Goal: Information Seeking & Learning: Learn about a topic

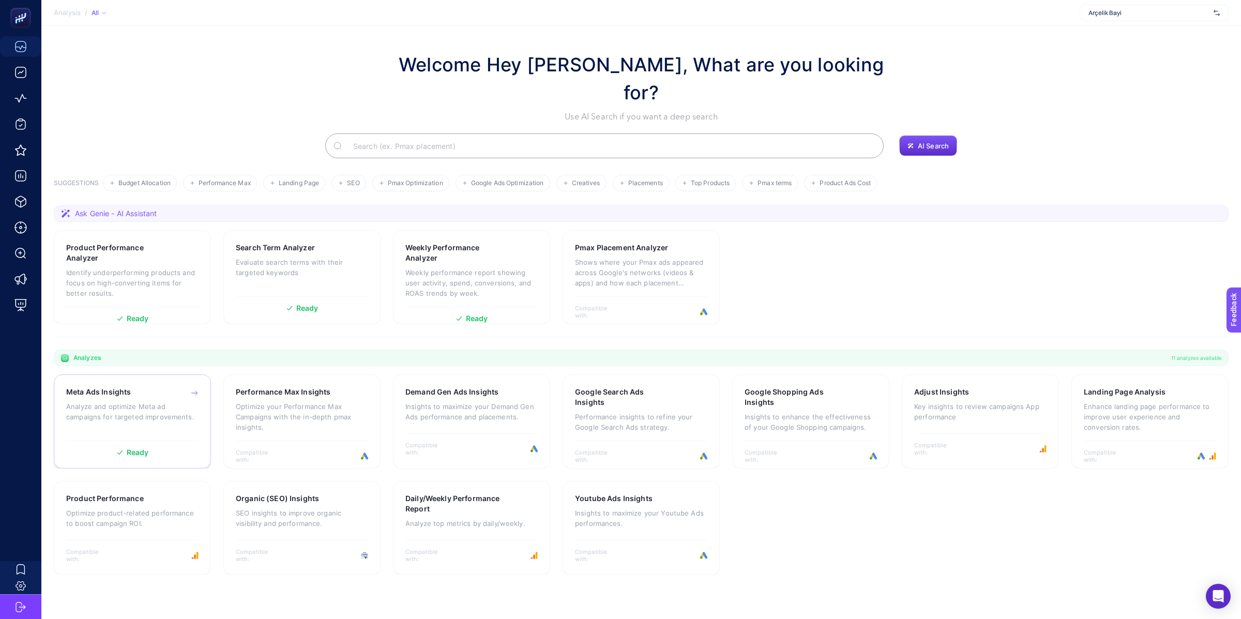
click at [138, 387] on div "Meta Ads Insights" at bounding box center [132, 392] width 132 height 10
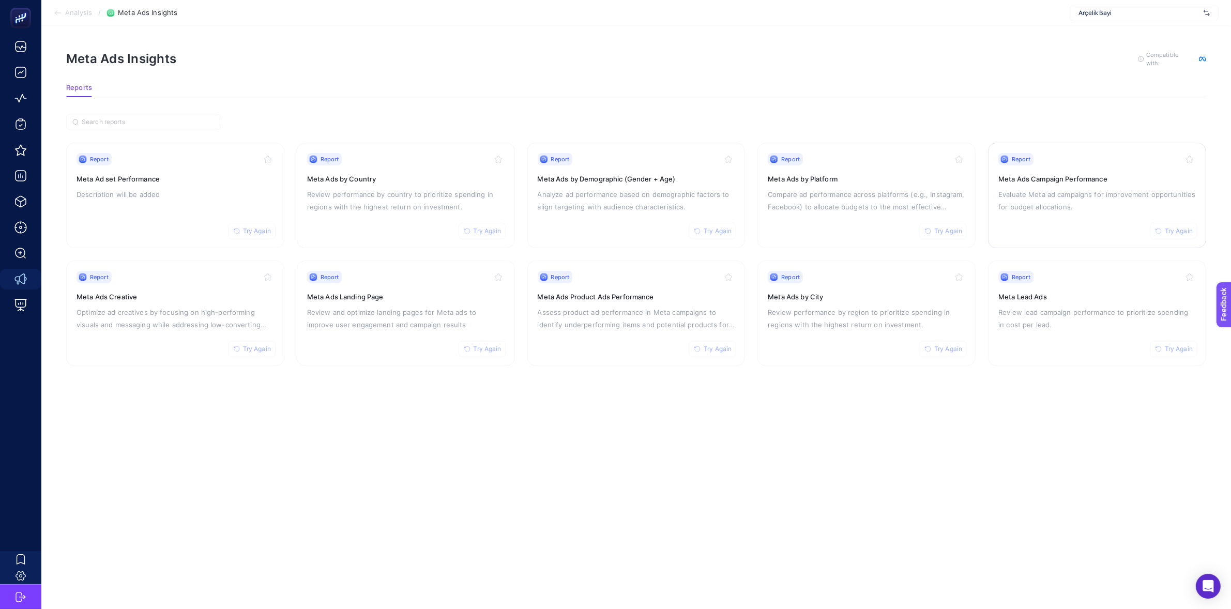
click at [1067, 197] on p "Evaluate Meta ad campaigns for improvement opportunities for budget allocations." at bounding box center [1096, 200] width 197 height 25
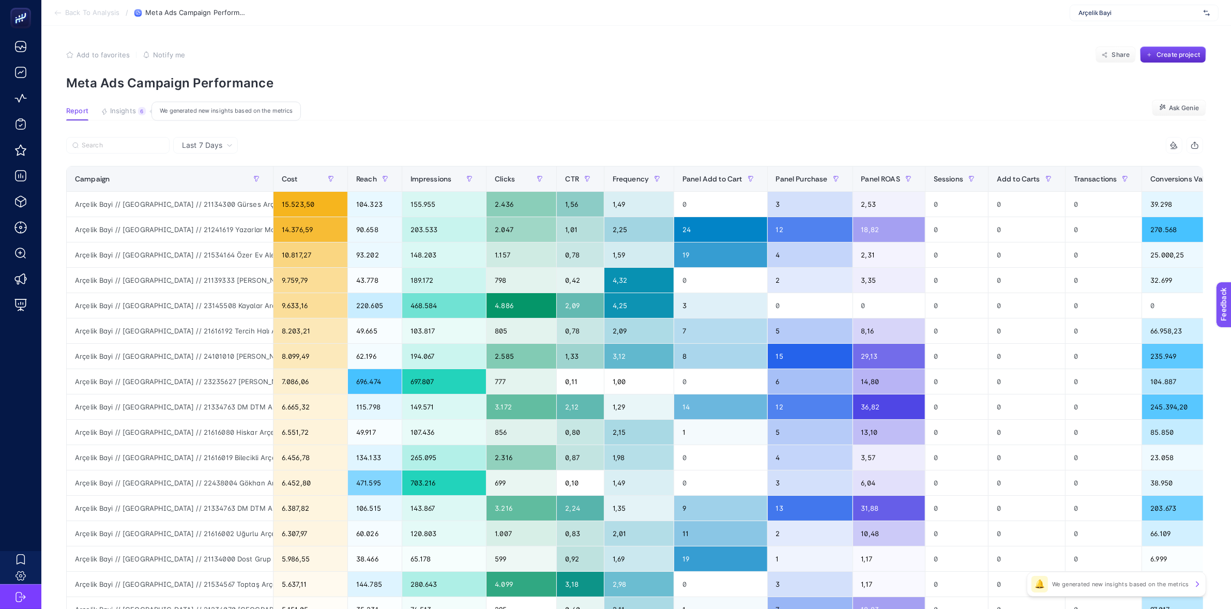
click at [130, 112] on span "Insights" at bounding box center [123, 111] width 26 height 8
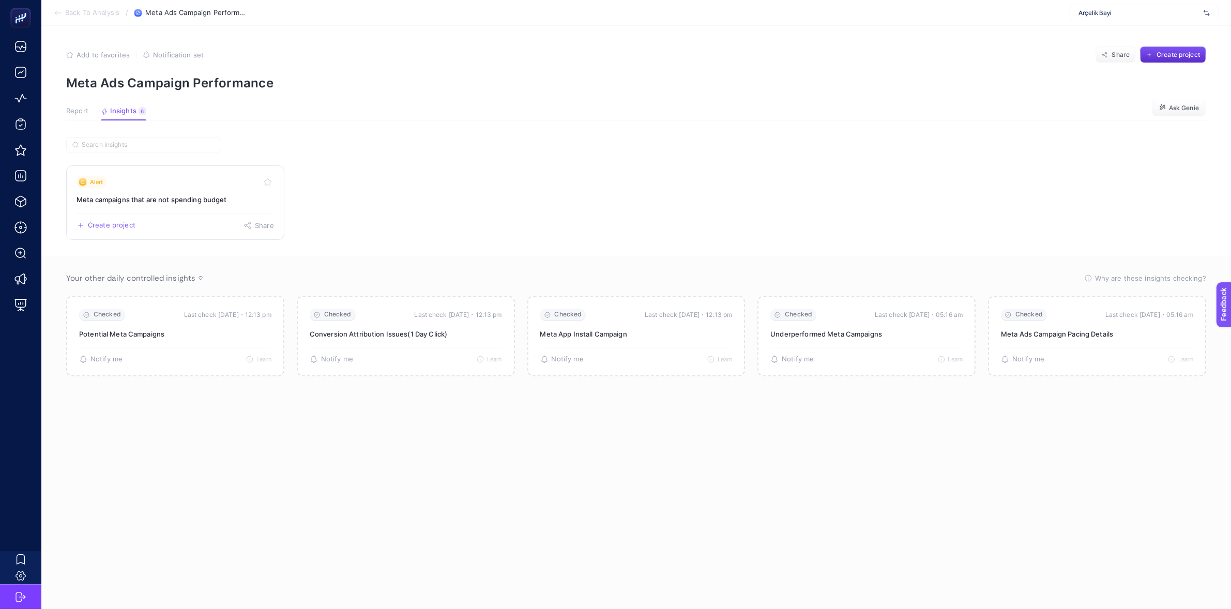
click at [212, 204] on h3 "Meta campaigns that are not spending budget" at bounding box center [175, 199] width 197 height 10
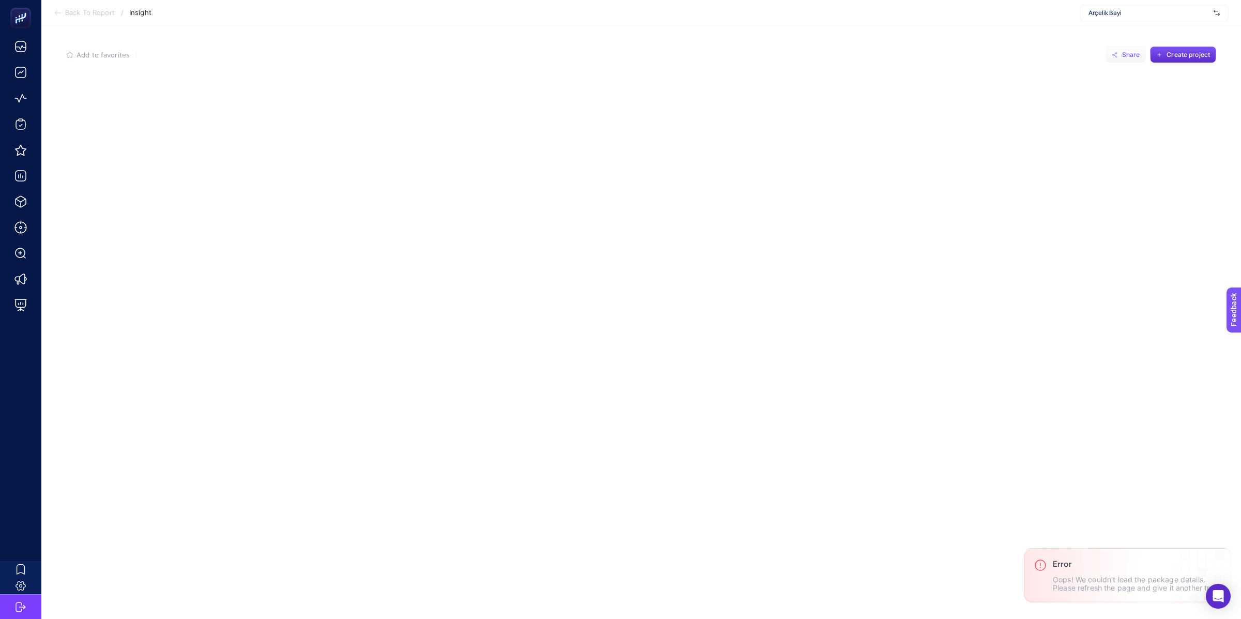
click at [1126, 55] on span "Share" at bounding box center [1131, 55] width 18 height 8
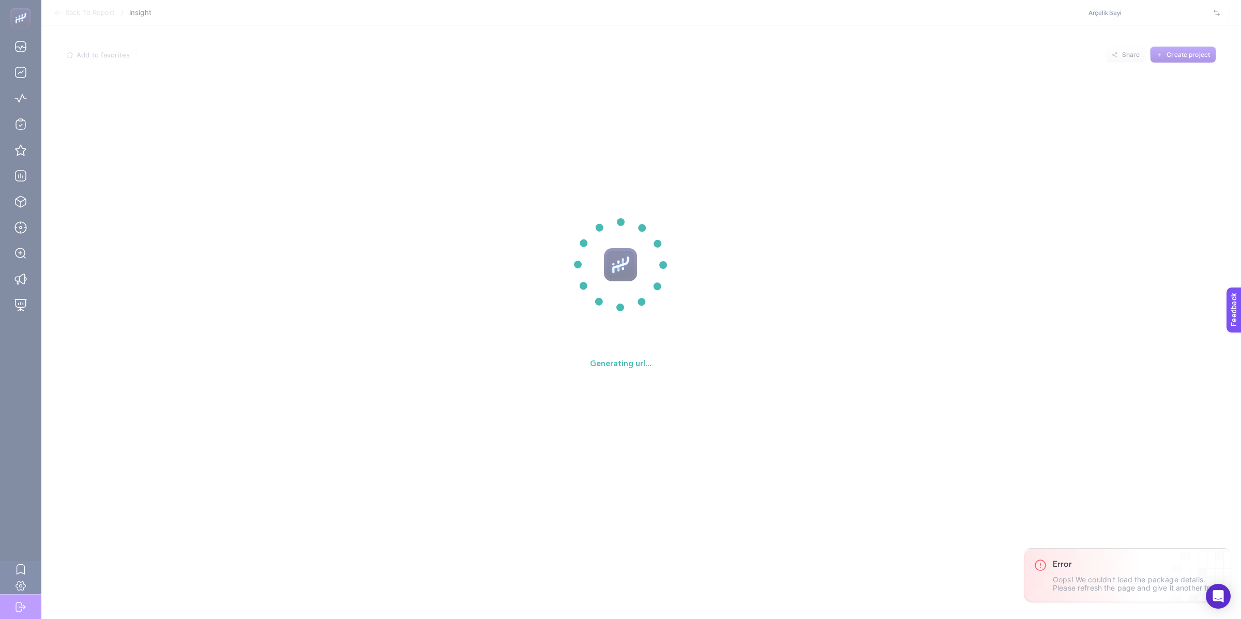
click at [628, 55] on section "Generating url..." at bounding box center [620, 309] width 1241 height 619
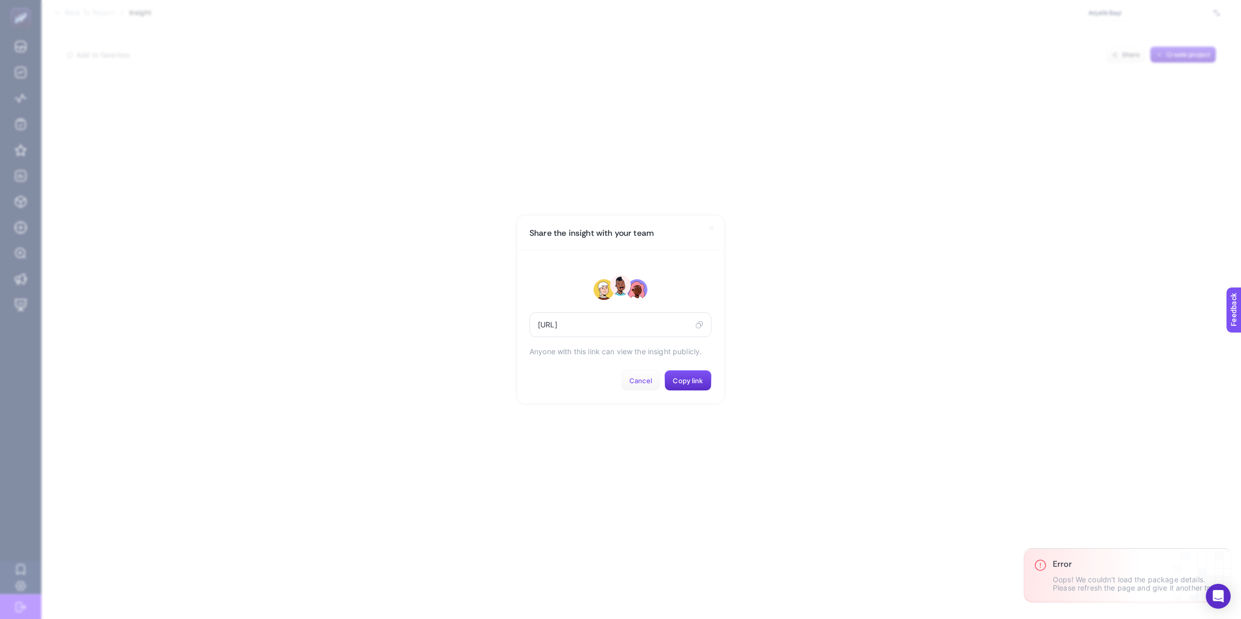
click at [646, 386] on button "Cancel" at bounding box center [640, 380] width 39 height 21
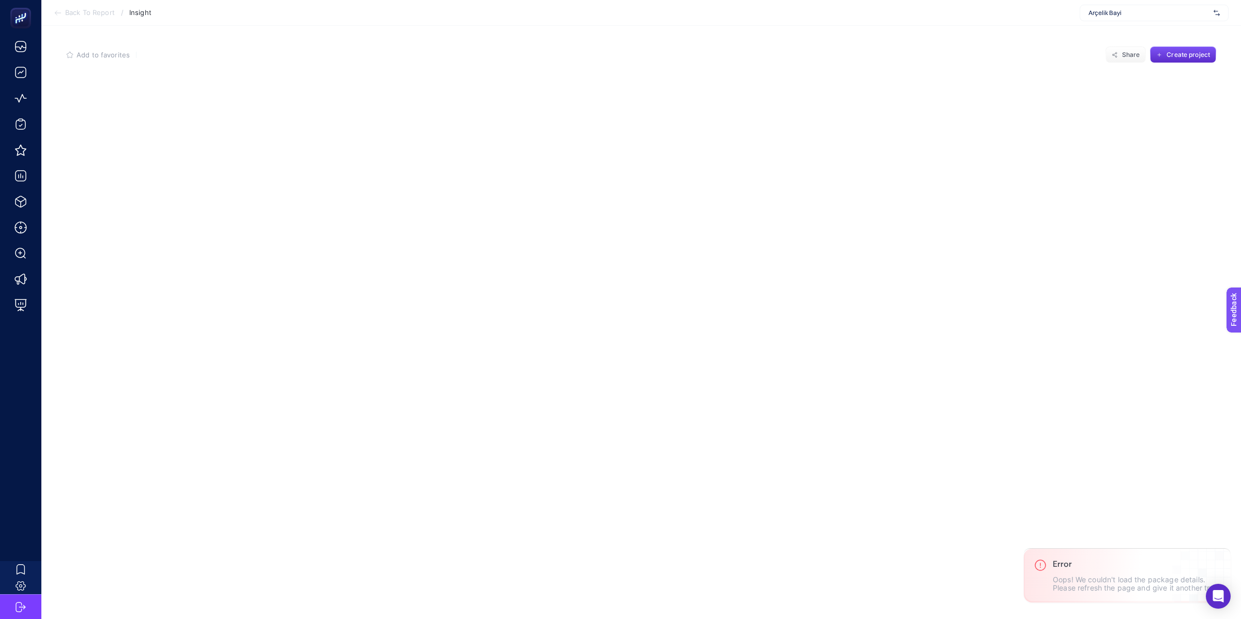
click at [623, 110] on article "Add to favorites false Share Create project" at bounding box center [640, 322] width 1199 height 593
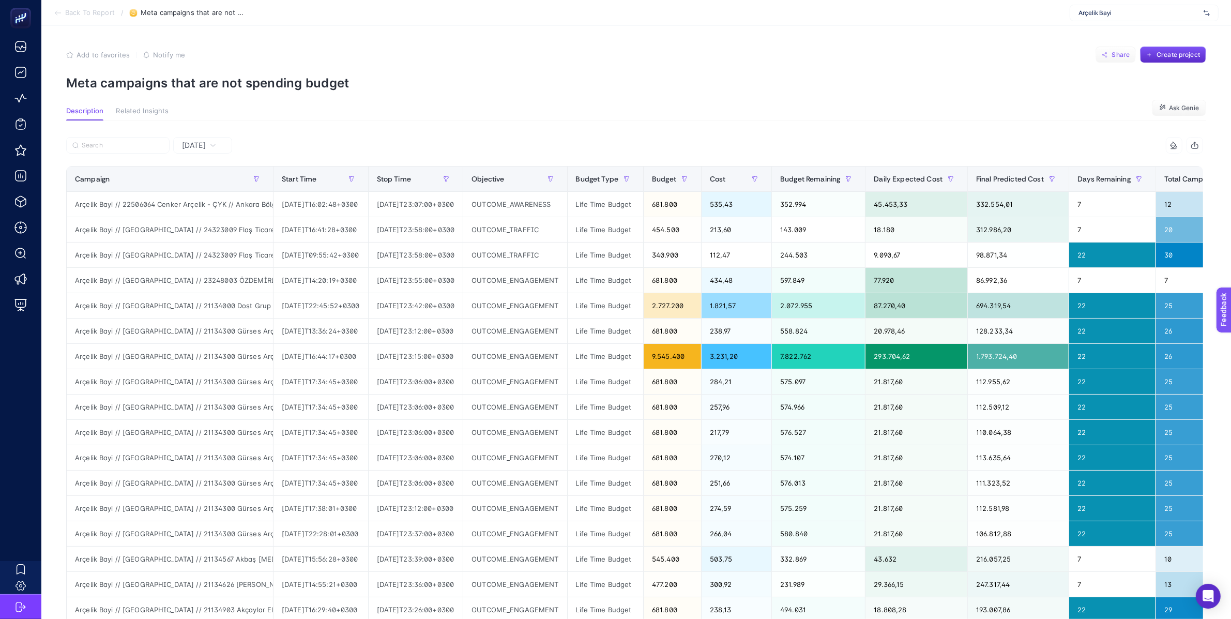
click at [1132, 51] on button "Share" at bounding box center [1115, 55] width 40 height 17
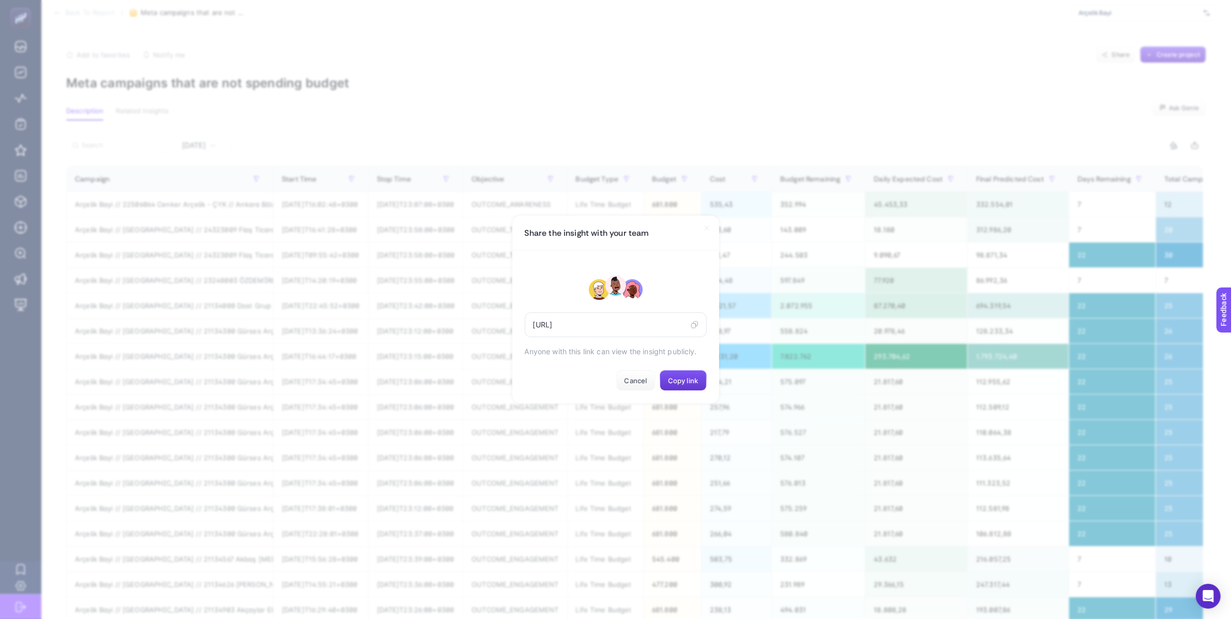
click at [675, 381] on span "Copy link" at bounding box center [683, 380] width 30 height 8
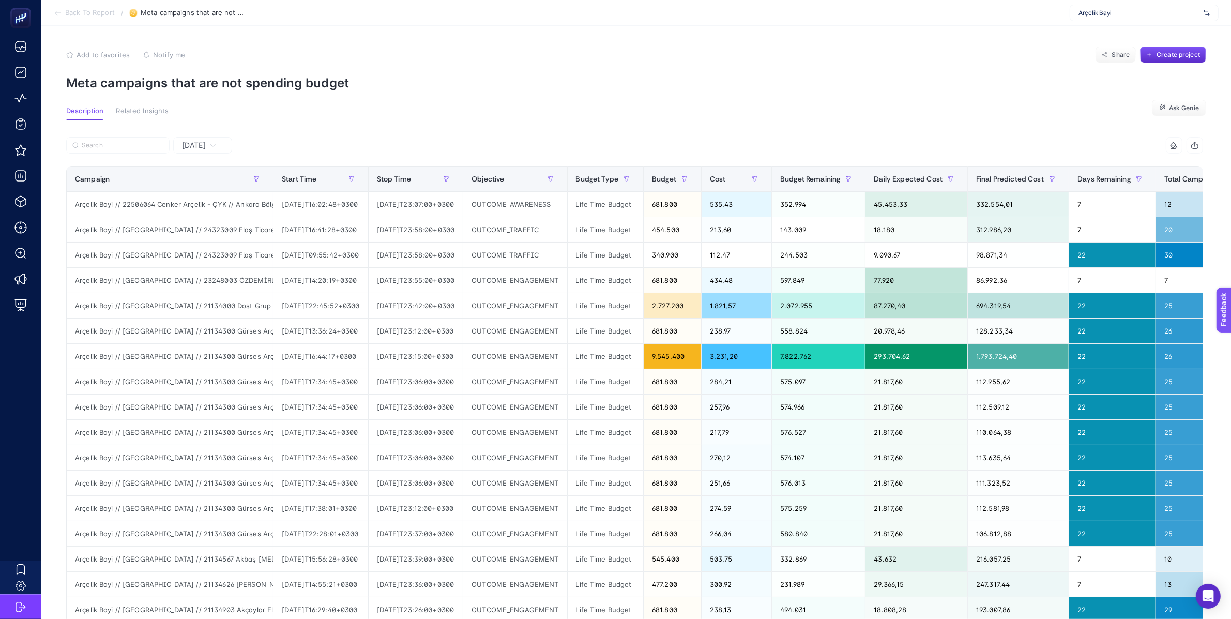
click at [725, 92] on article "Add to favorites false Notify me Share Create project Meta campaigns that are n…" at bounding box center [635, 434] width 1189 height 816
click at [720, 118] on section "Description Related Insights Ask Genie" at bounding box center [636, 113] width 1140 height 13
drag, startPoint x: 75, startPoint y: 202, endPoint x: 266, endPoint y: 204, distance: 190.2
click at [266, 204] on div "Arçelik Bayi // 22506064 Cenker Arçelik - ÇYK // Ankara Bölgesi - [GEOGRAPHIC_D…" at bounding box center [170, 204] width 206 height 25
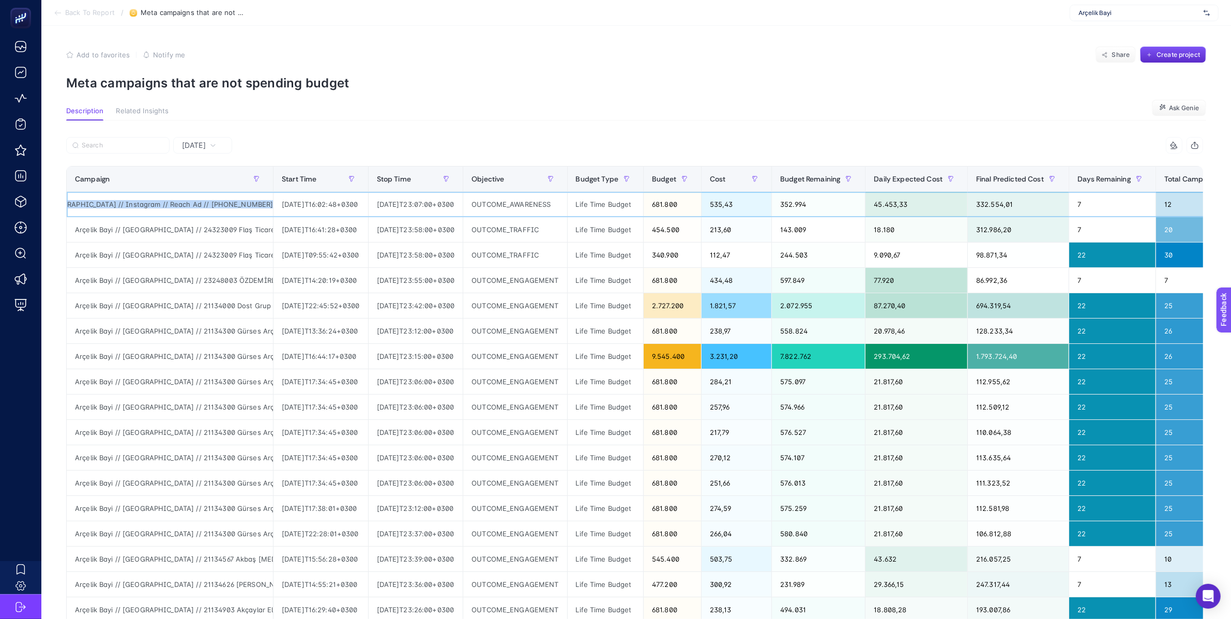
copy div "Arçelik Bayi // 22506064 Cenker Arçelik - ÇYK // Ankara Bölgesi - [GEOGRAPHIC_D…"
click at [701, 204] on div "681.800" at bounding box center [672, 204] width 57 height 25
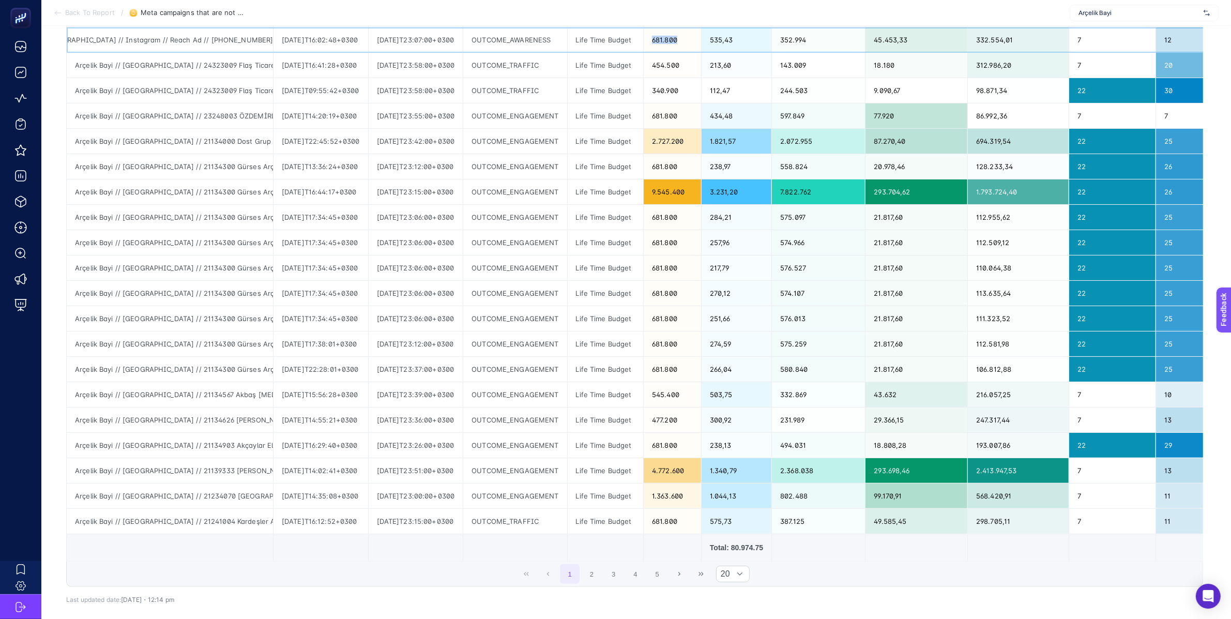
scroll to position [165, 0]
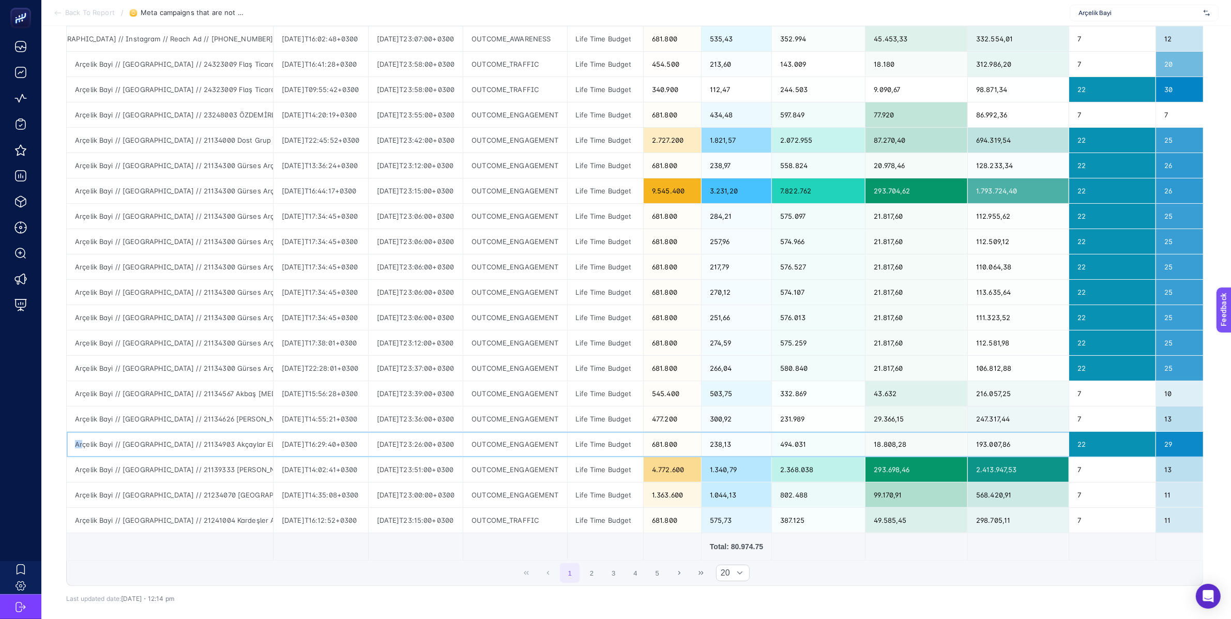
click at [82, 443] on div "Arçelik Bayi // [GEOGRAPHIC_DATA] // 21134903 Akçaylar Elektrikli Arçelik - ID …" at bounding box center [170, 444] width 206 height 25
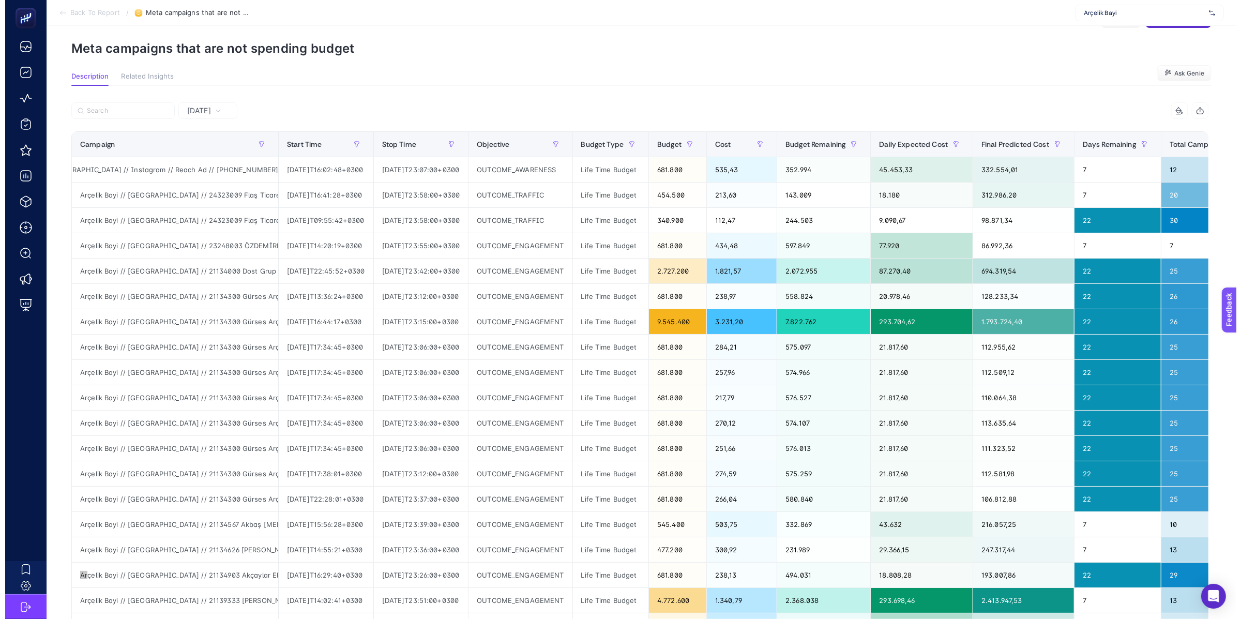
scroll to position [0, 0]
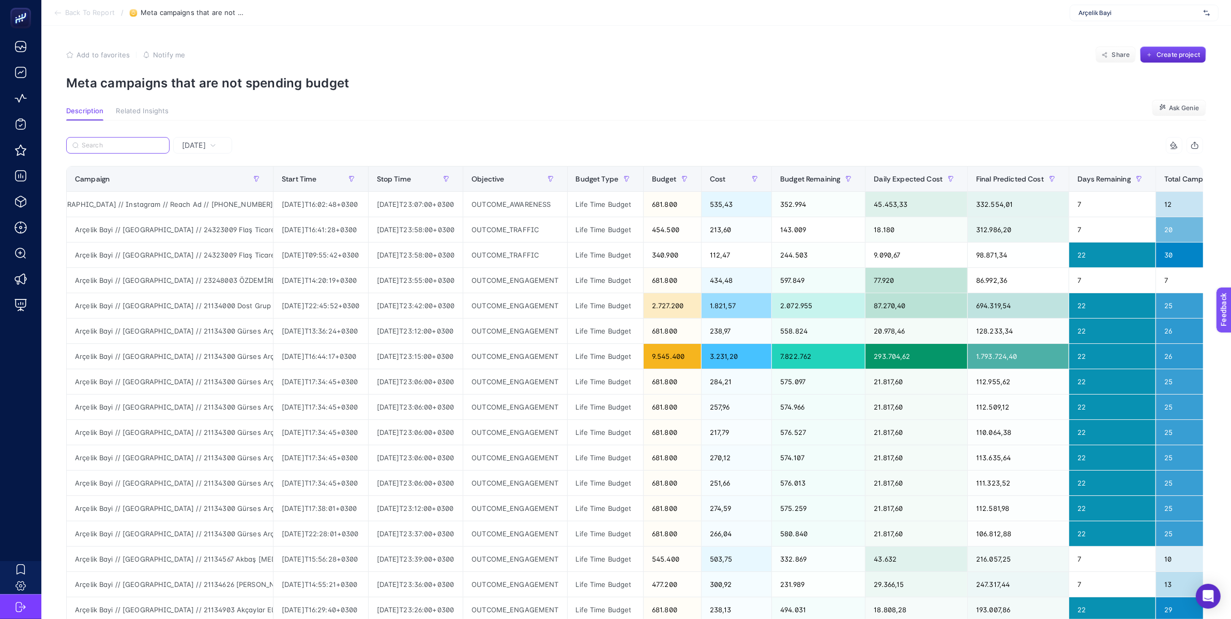
click at [130, 146] on input "Search" at bounding box center [123, 146] width 82 height 8
paste input "Arçelik Bayi // 22506064 Cenker Arçelik - ÇYK // Ankara Bölgesi - [GEOGRAPHIC_D…"
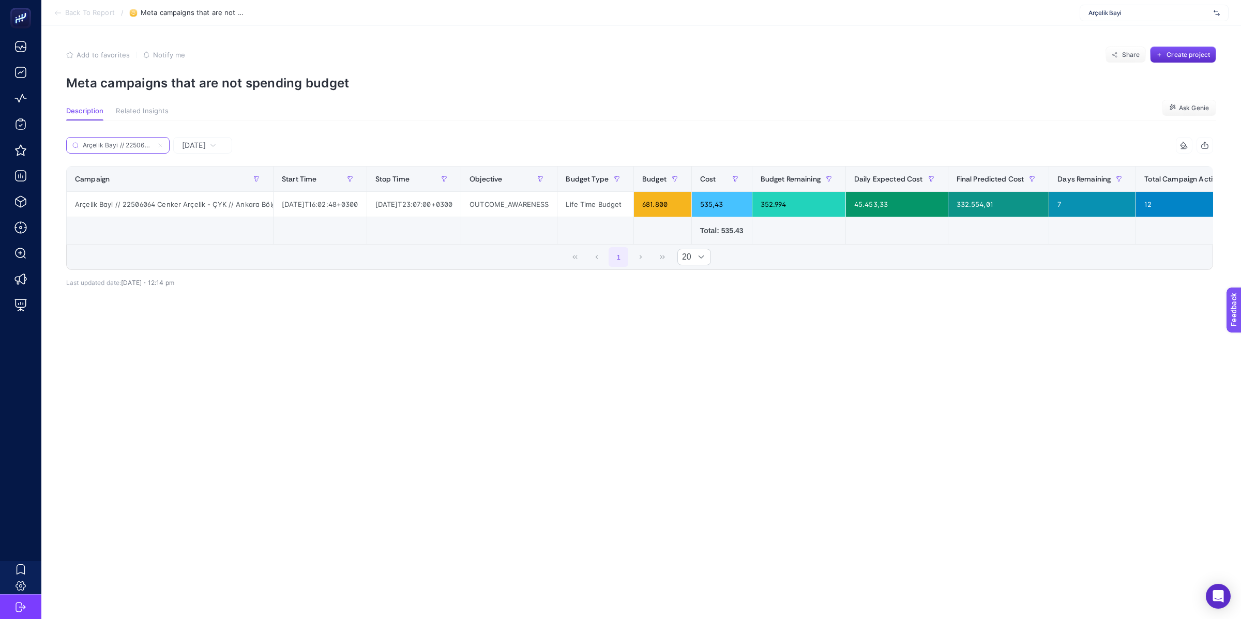
scroll to position [0, 331]
type input "Arçelik Bayi // 22506064 Cenker Arçelik - ÇYK // Ankara Bölgesi - [GEOGRAPHIC_D…"
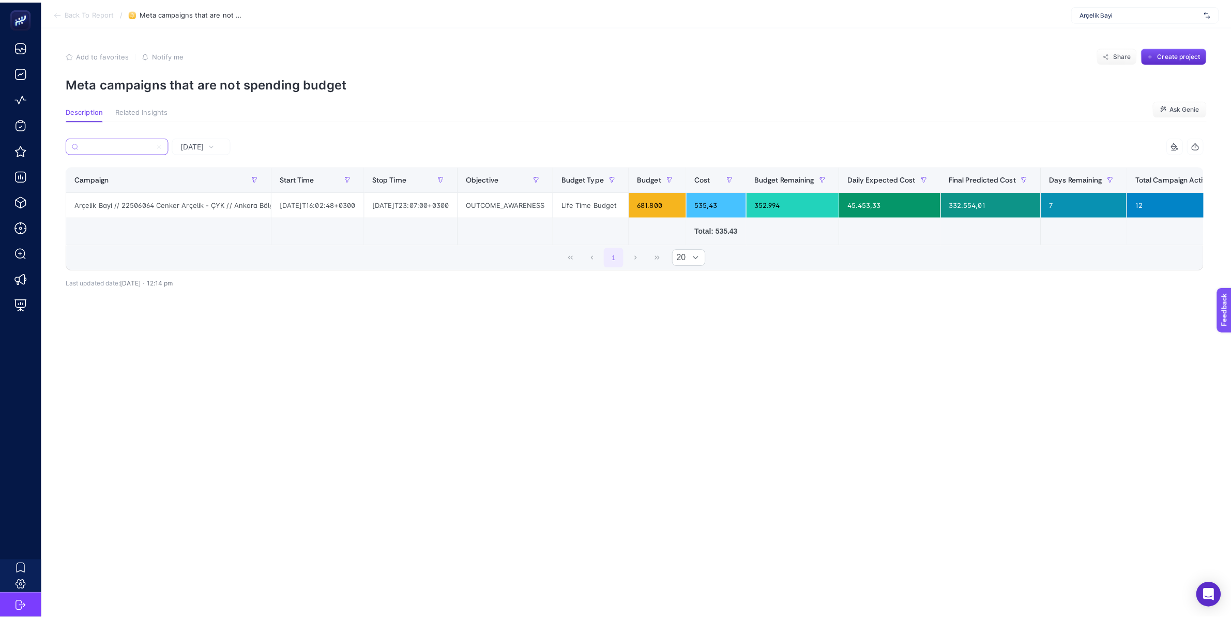
scroll to position [0, 0]
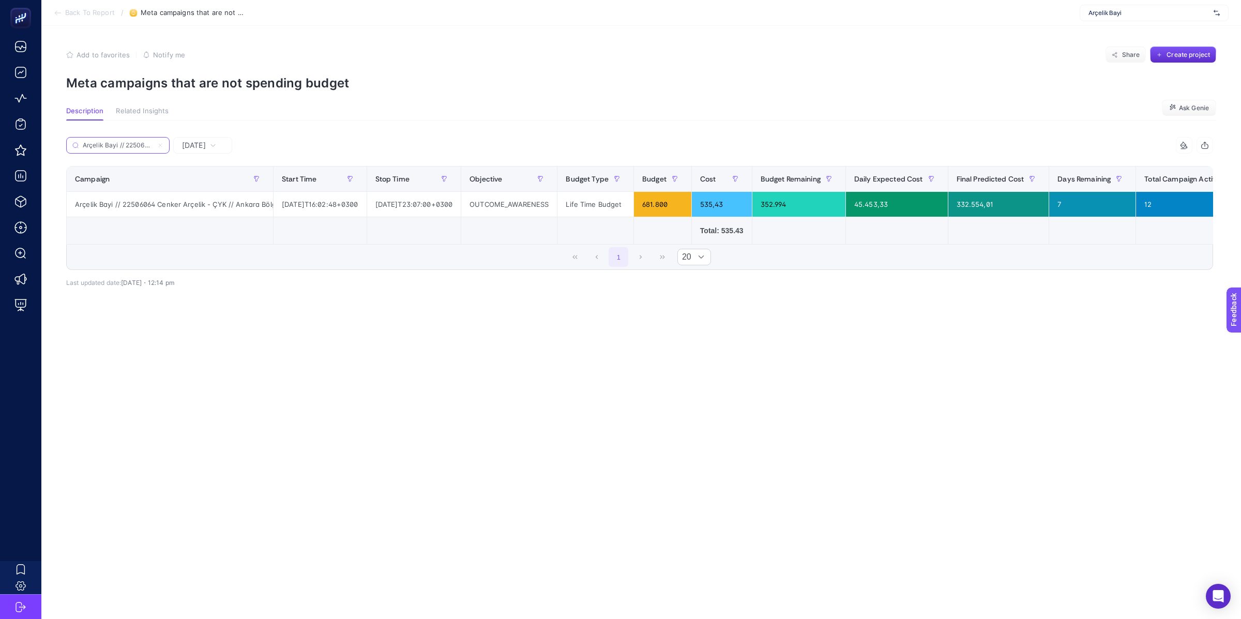
click at [161, 146] on icon at bounding box center [160, 145] width 6 height 6
click at [153, 146] on input "Arçelik Bayi // 22506064 Cenker Arçelik - ÇYK // Ankara Bölgesi - [GEOGRAPHIC_D…" at bounding box center [118, 146] width 70 height 8
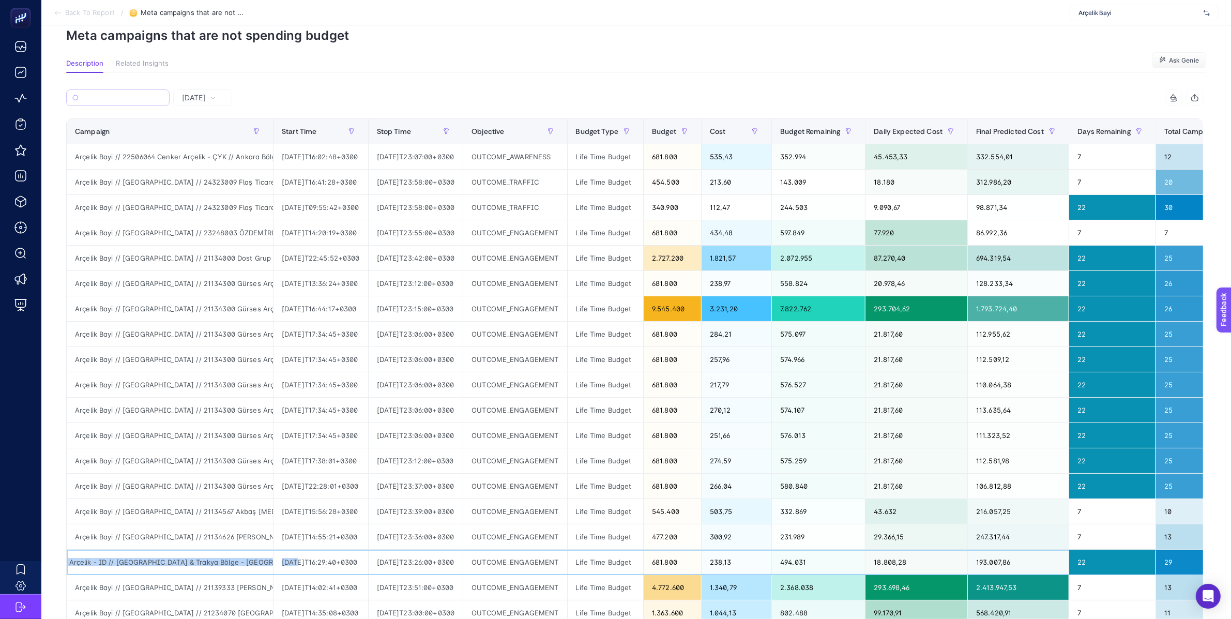
scroll to position [0, 444]
drag, startPoint x: 75, startPoint y: 565, endPoint x: 265, endPoint y: 560, distance: 189.3
click at [265, 560] on div "Arçelik Bayi // [GEOGRAPHIC_DATA] // 21134903 Akçaylar Elektrikli Arçelik - ID …" at bounding box center [170, 562] width 206 height 25
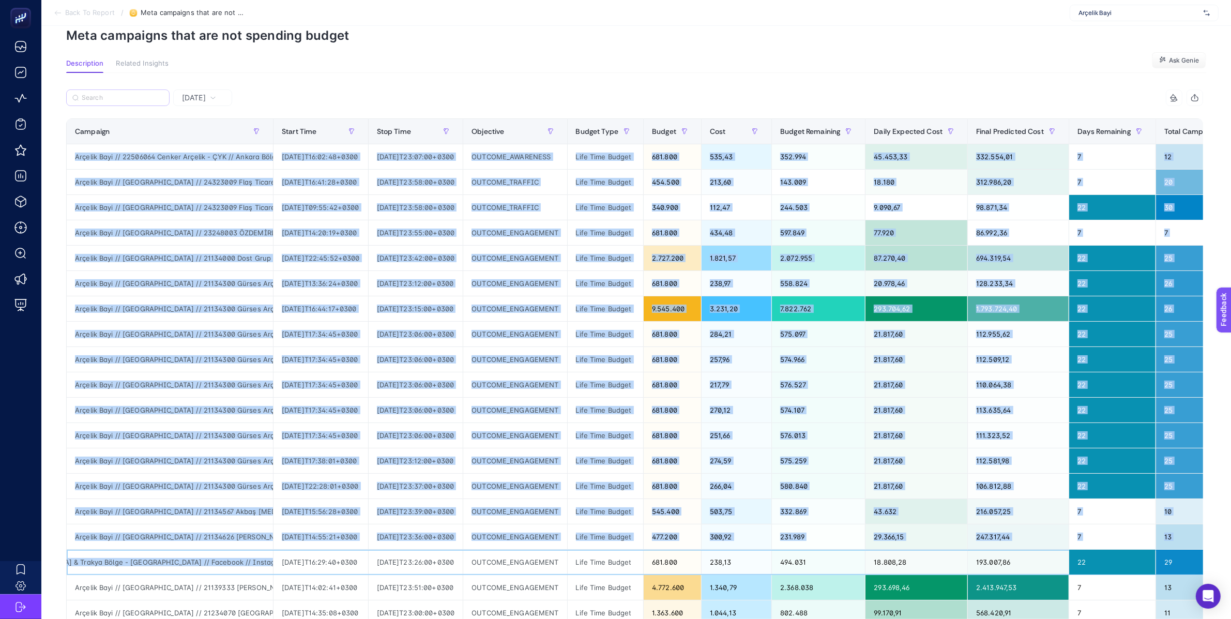
scroll to position [0, 0]
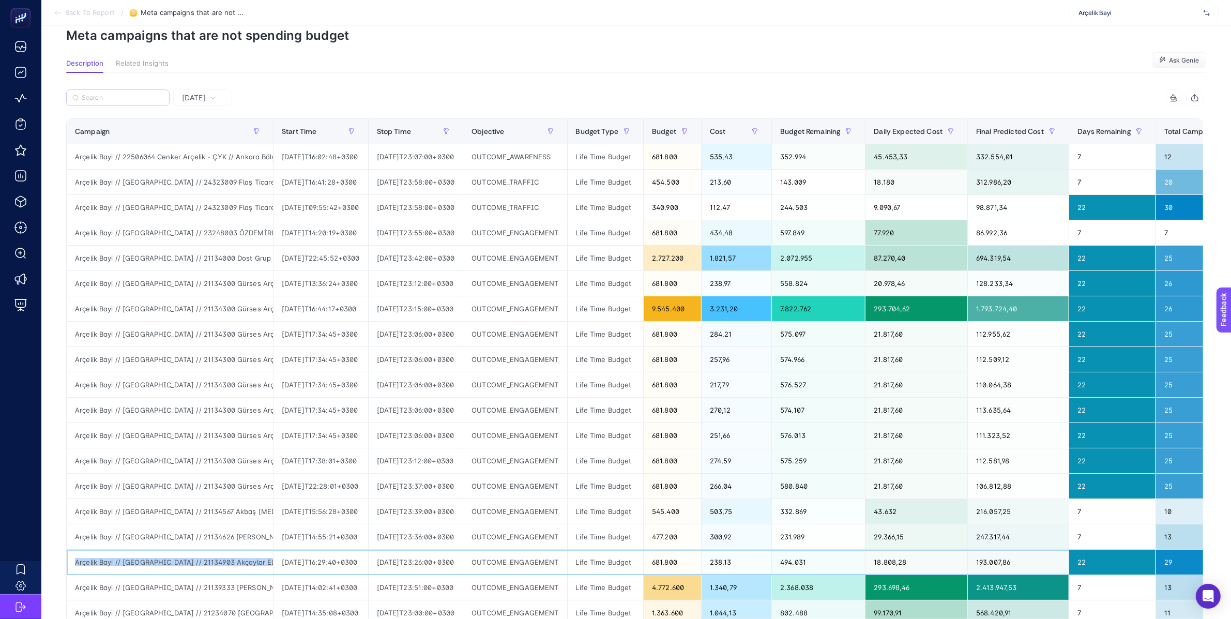
drag, startPoint x: 264, startPoint y: 565, endPoint x: 74, endPoint y: 563, distance: 189.7
click at [74, 563] on div "Arçelik Bayi // [GEOGRAPHIC_DATA] // 21134903 Akçaylar Elektrikli Arçelik - ID …" at bounding box center [170, 562] width 206 height 25
copy div "Arçelik Bayi // [GEOGRAPHIC_DATA] // 21134903 Akçaylar Elektrikli Arçelik - ID …"
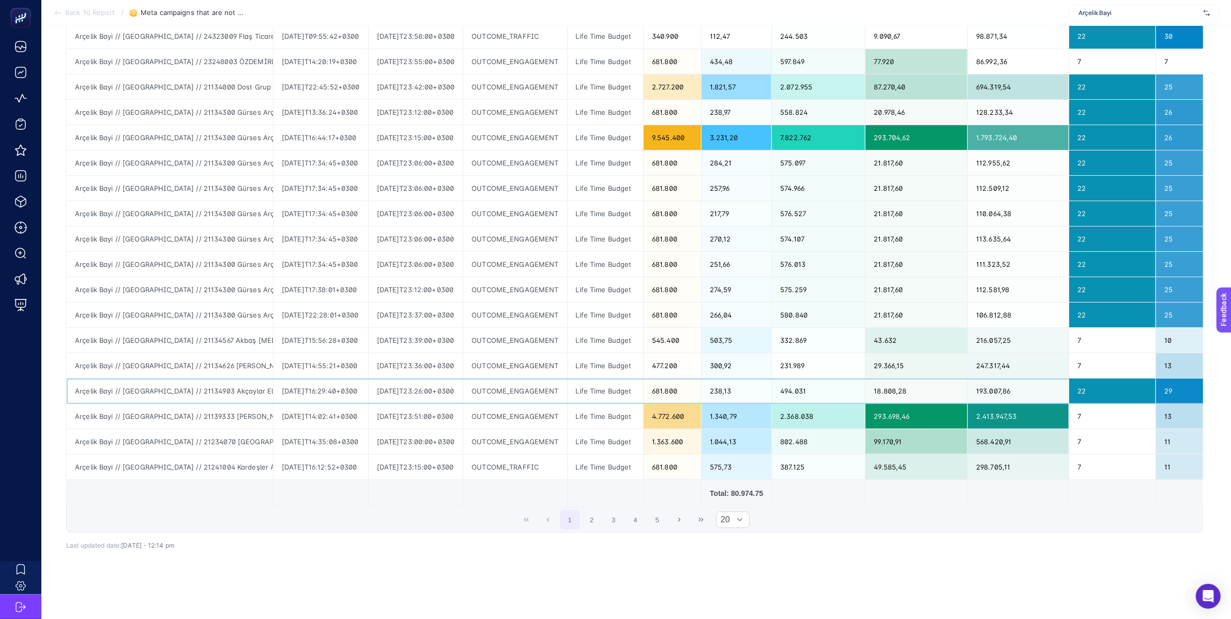
scroll to position [225, 0]
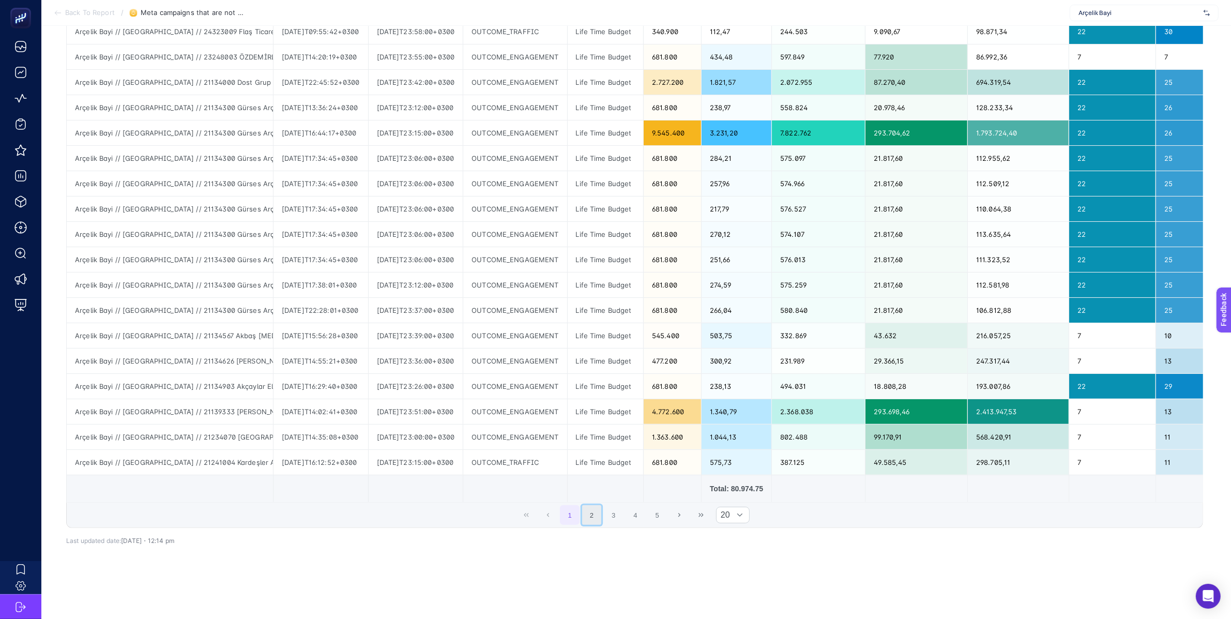
click at [602, 525] on button "2" at bounding box center [592, 515] width 20 height 20
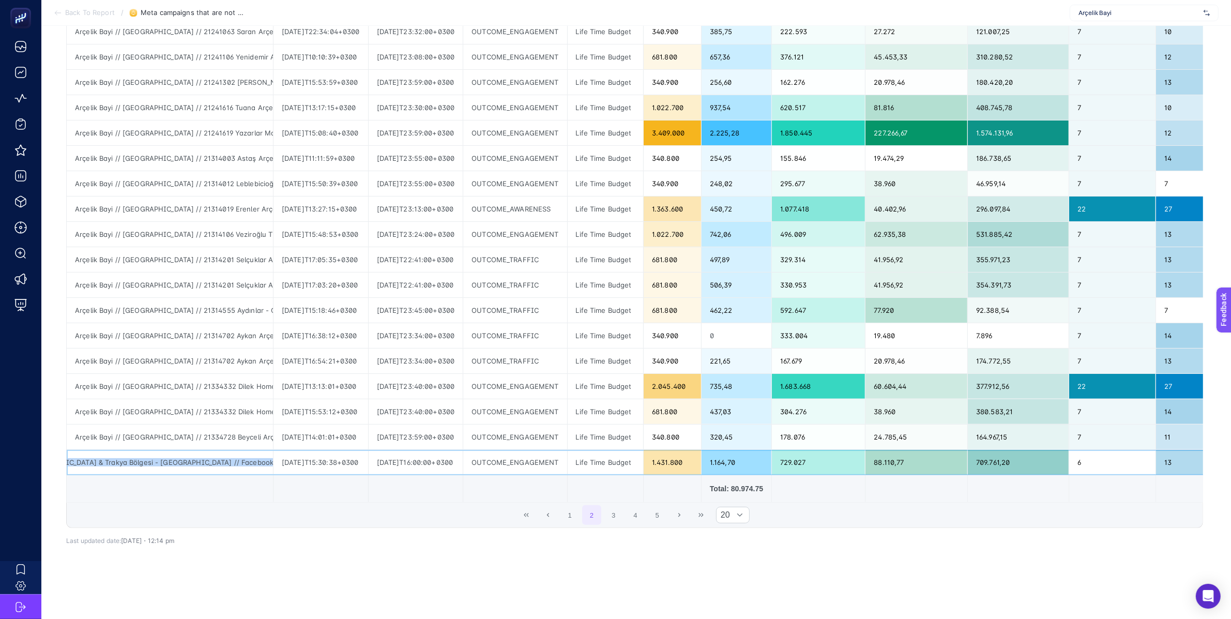
scroll to position [0, 449]
drag, startPoint x: 75, startPoint y: 463, endPoint x: 266, endPoint y: 461, distance: 190.8
click at [266, 461] on div "Arçelik Bayi // [GEOGRAPHIC_DATA] // 21334763 DM DTM Arçelik - [GEOGRAPHIC_DATA…" at bounding box center [170, 462] width 206 height 25
copy div "Arçelik Bayi // [GEOGRAPHIC_DATA] // 21334763 DM DTM Arçelik - [GEOGRAPHIC_DATA…"
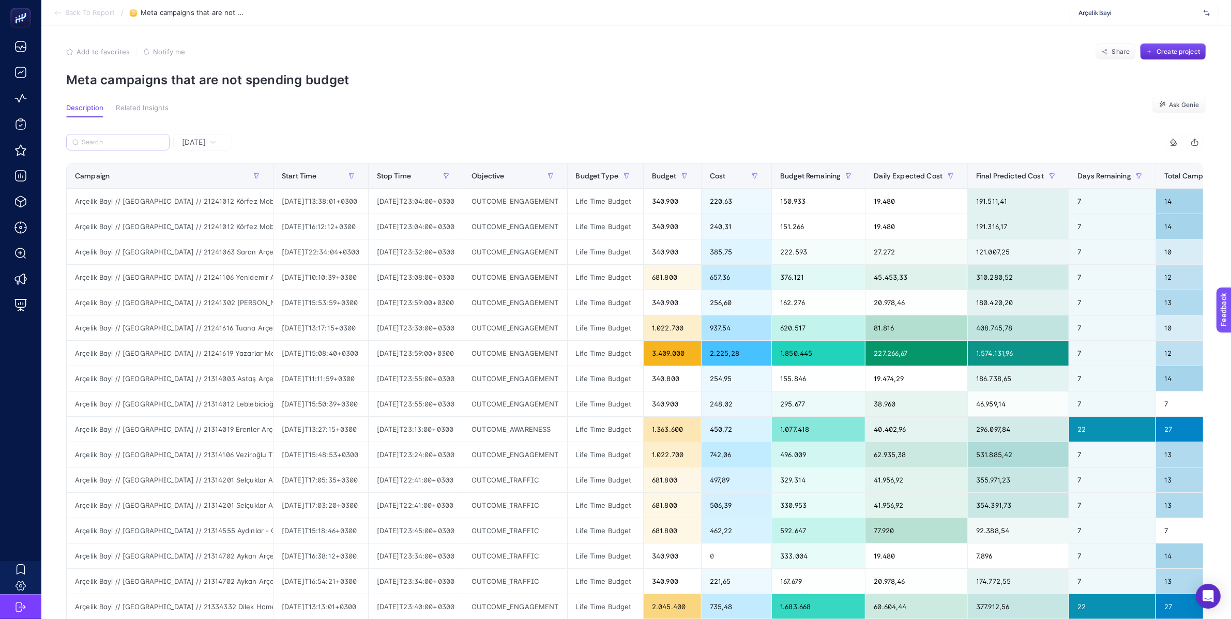
scroll to position [0, 0]
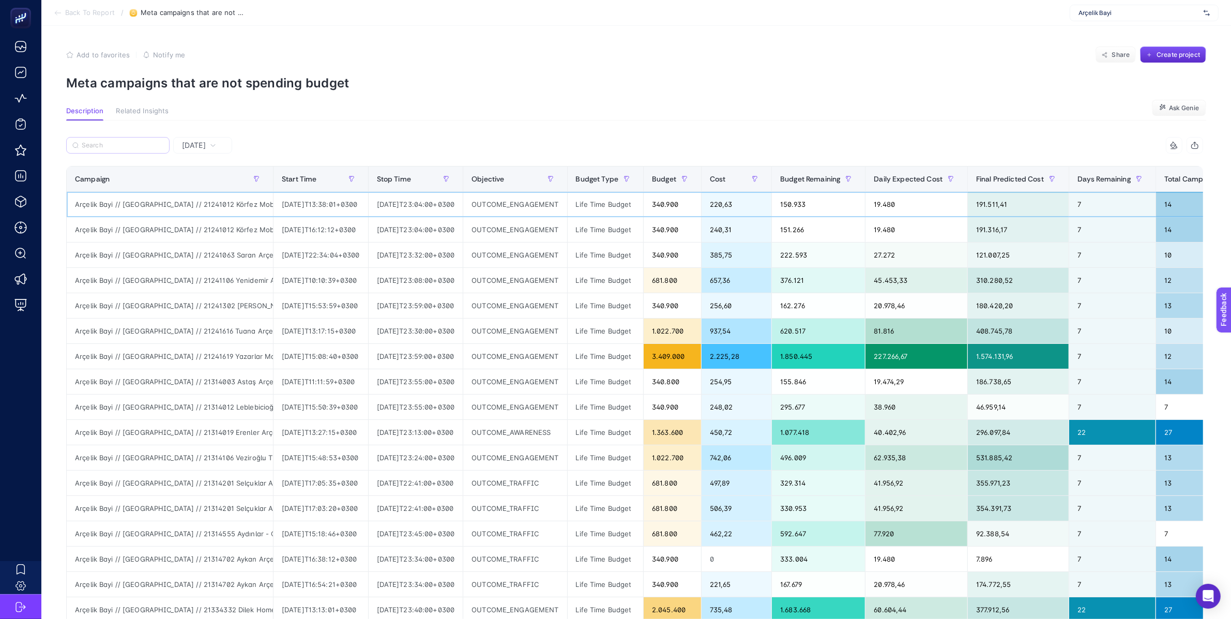
click at [701, 201] on div "340.900" at bounding box center [672, 204] width 57 height 25
click at [689, 184] on div "Budget" at bounding box center [672, 179] width 41 height 17
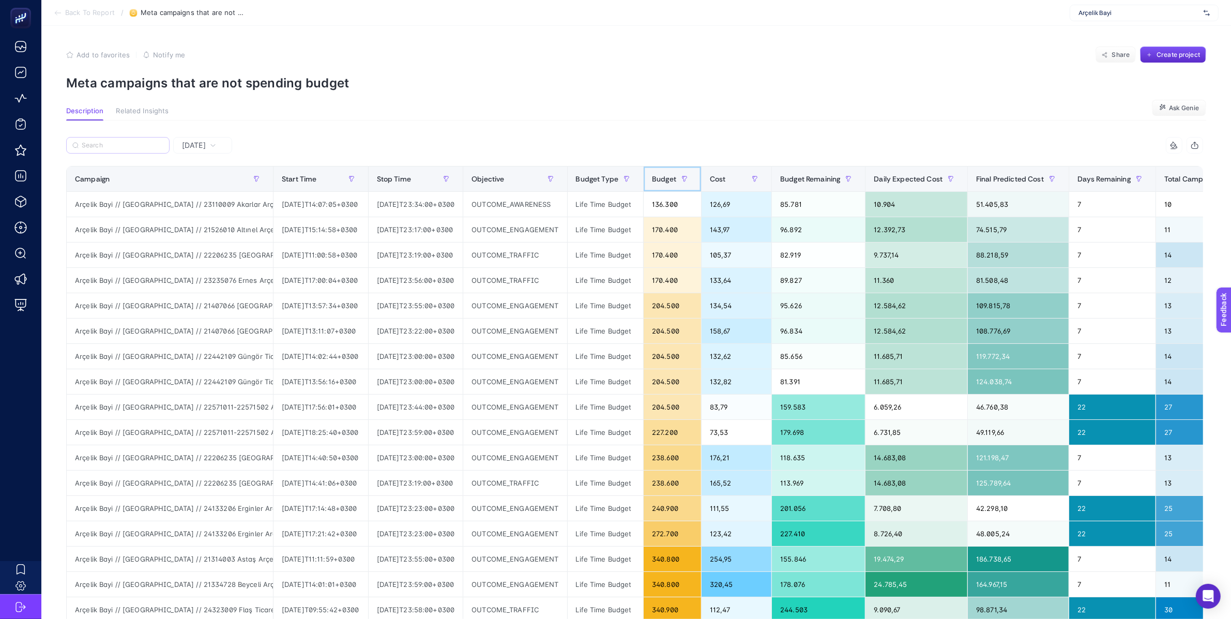
click at [689, 184] on div "Budget" at bounding box center [672, 179] width 41 height 17
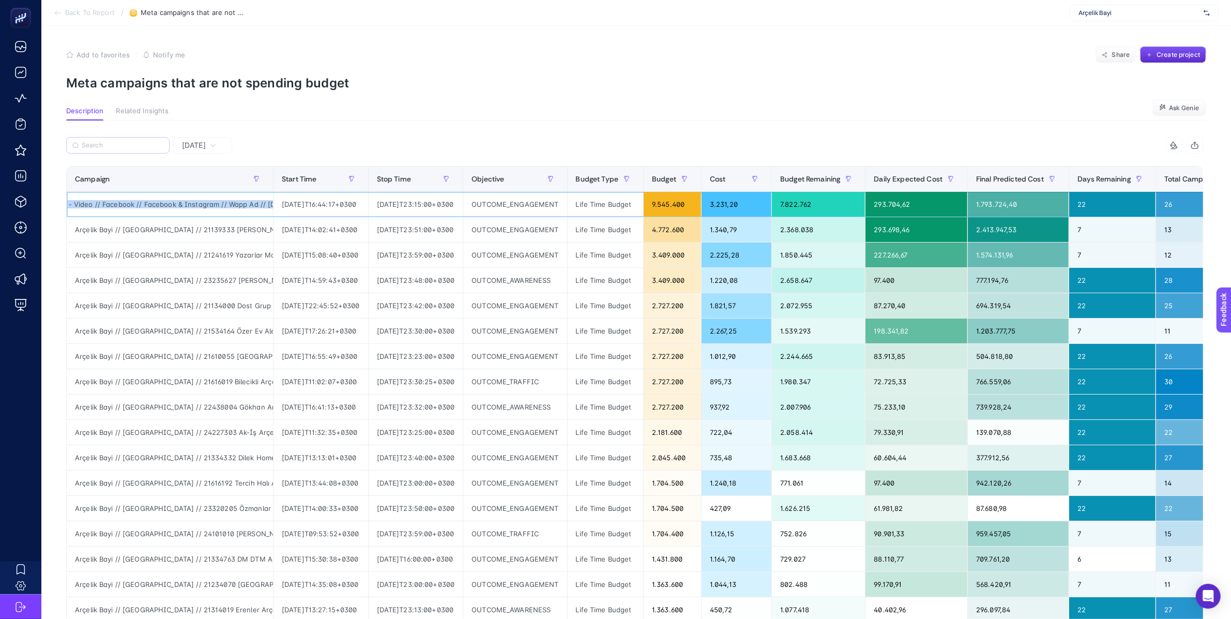
scroll to position [0, 373]
drag, startPoint x: 79, startPoint y: 205, endPoint x: 265, endPoint y: 203, distance: 186.6
click at [265, 203] on div "Arçelik Bayi // [GEOGRAPHIC_DATA] // 21134300 Gürses Arçelik - [GEOGRAPHIC_DATA…" at bounding box center [170, 204] width 206 height 25
copy div "Arçelik Bayi // [GEOGRAPHIC_DATA] // 21134300 Gürses Arçelik - [GEOGRAPHIC_DATA…"
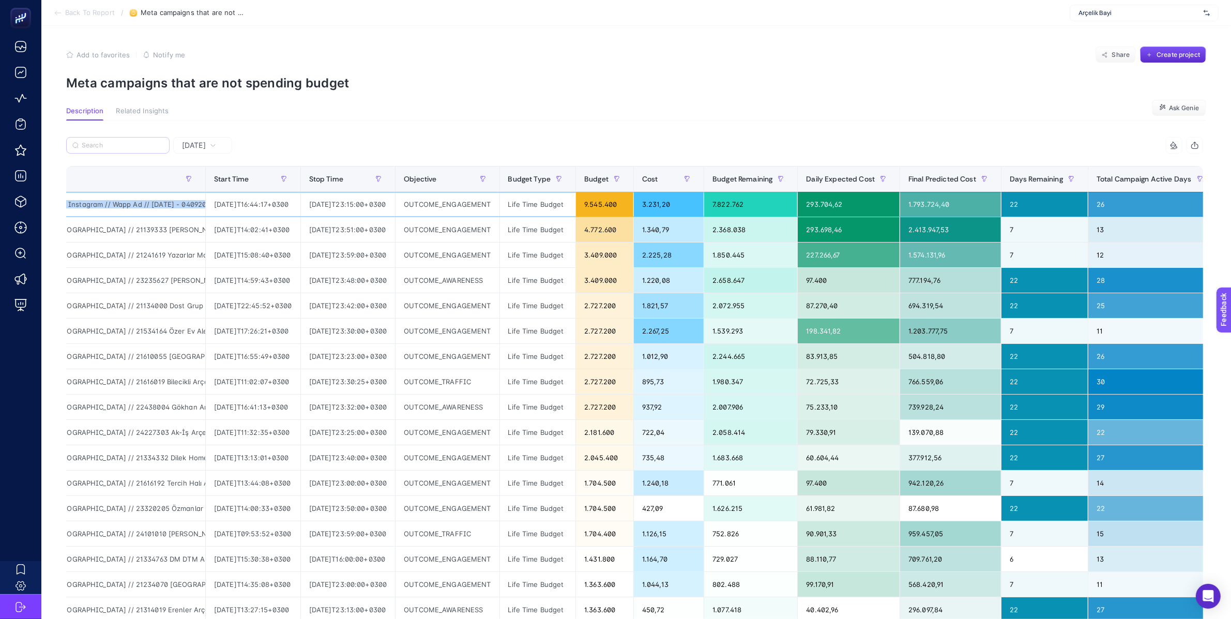
scroll to position [0, 0]
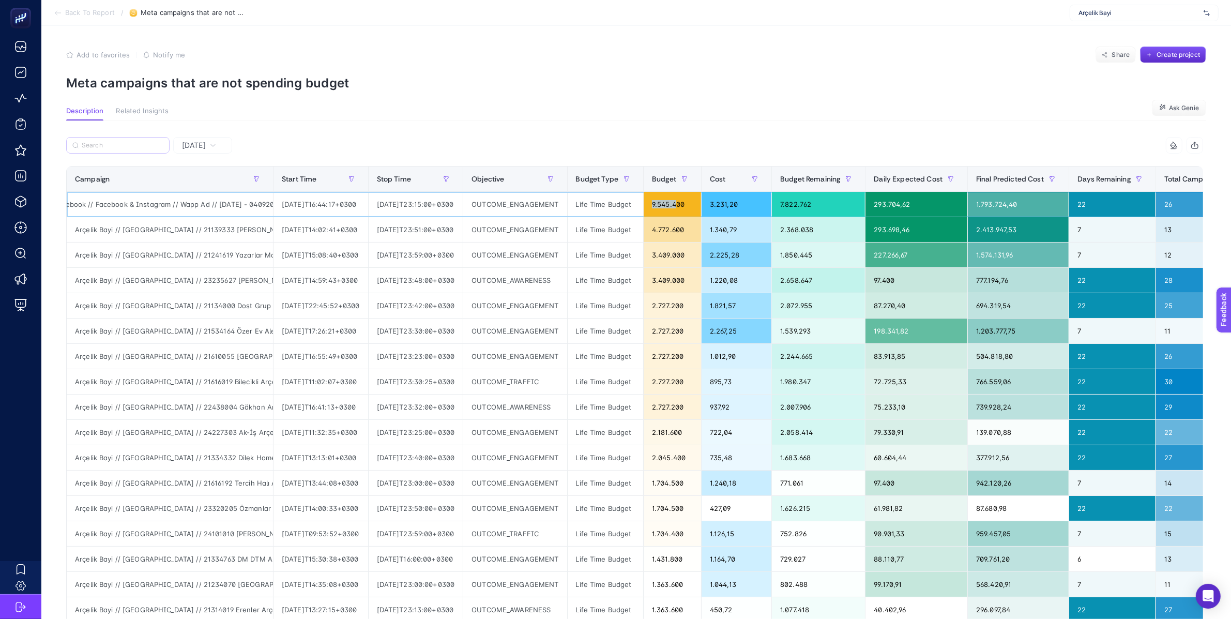
drag, startPoint x: 709, startPoint y: 206, endPoint x: 683, endPoint y: 205, distance: 25.9
click at [683, 205] on div "9.545.400" at bounding box center [672, 204] width 57 height 25
click at [661, 91] on article "Add to favorites false Notify me Share Create project Meta campaigns that are n…" at bounding box center [635, 434] width 1189 height 816
drag, startPoint x: 708, startPoint y: 205, endPoint x: 680, endPoint y: 201, distance: 28.2
click at [680, 201] on div "9.545.400" at bounding box center [672, 204] width 57 height 25
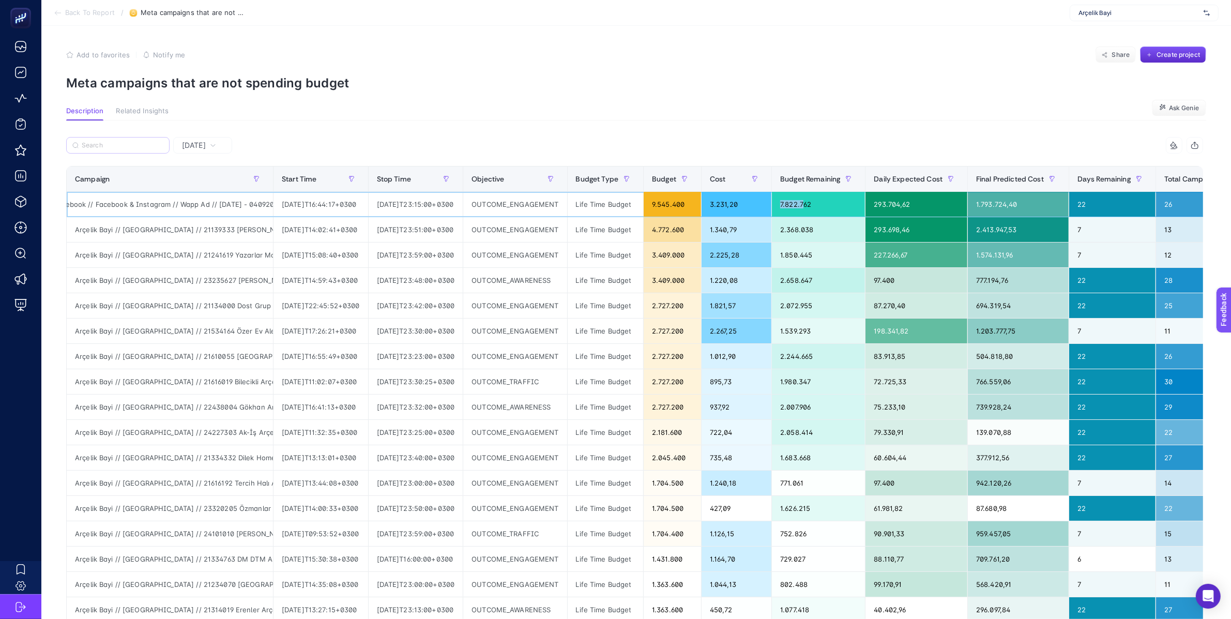
drag, startPoint x: 838, startPoint y: 202, endPoint x: 811, endPoint y: 197, distance: 27.7
click at [811, 197] on div "7.822.762" at bounding box center [818, 204] width 93 height 25
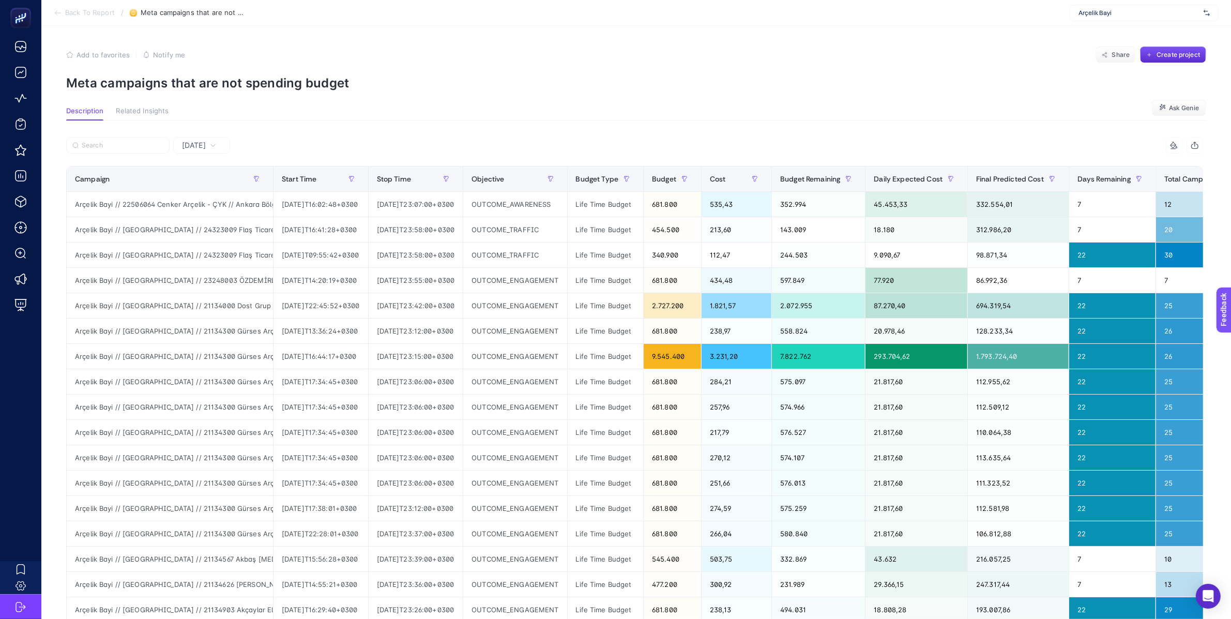
click at [93, 14] on span "Back To Report" at bounding box center [90, 13] width 50 height 8
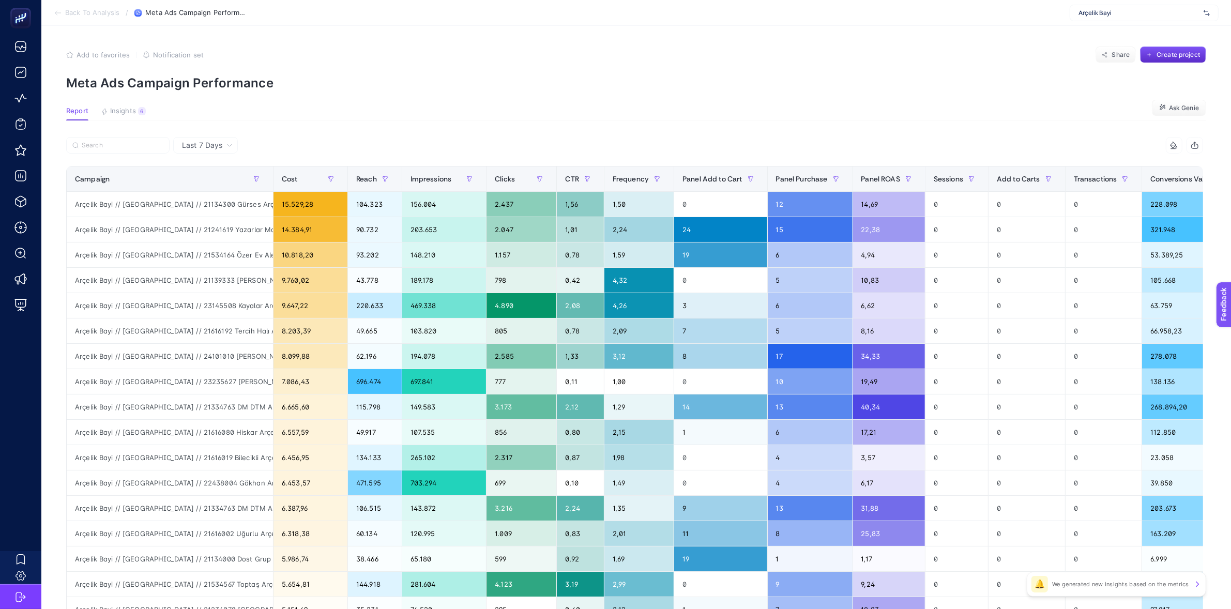
click at [894, 41] on article "Add to favorites false Notification set Share Create project Meta Ads Campaign …" at bounding box center [635, 430] width 1189 height 808
click at [147, 144] on input "Search" at bounding box center [123, 146] width 82 height 8
paste input "Arçelik Bayi // [GEOGRAPHIC_DATA] // 21334763 DM DTM Arçelik - [GEOGRAPHIC_DATA…"
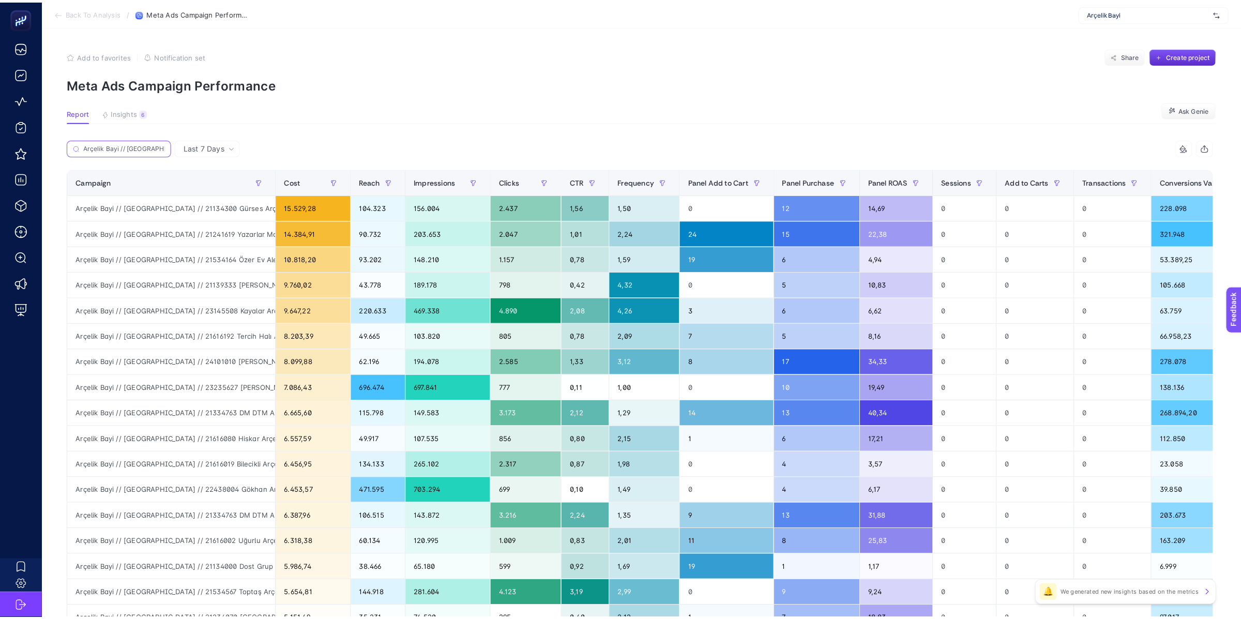
scroll to position [0, 511]
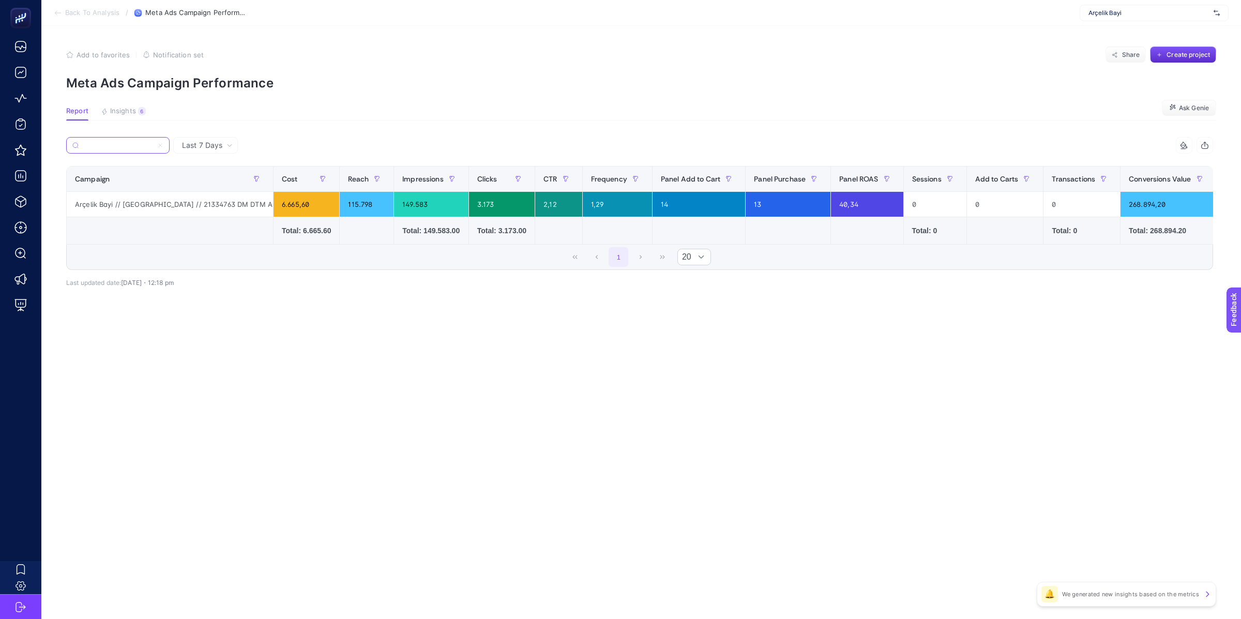
type input "Arçelik Bayi // [GEOGRAPHIC_DATA] // 21334763 DM DTM Arçelik - [GEOGRAPHIC_DATA…"
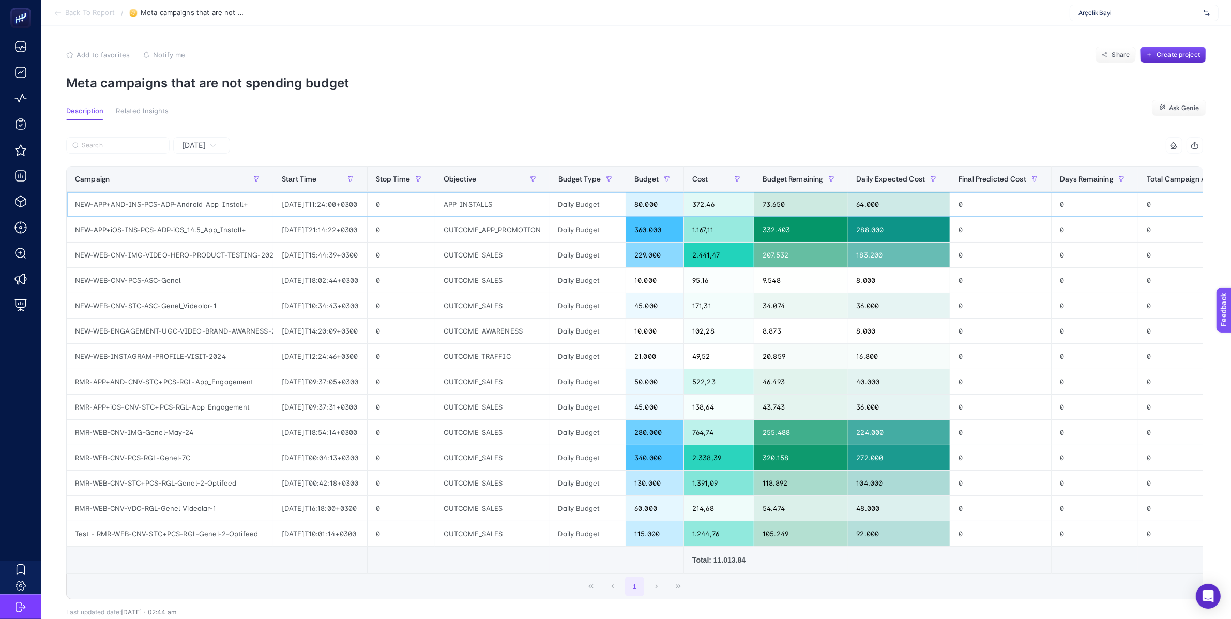
click at [599, 203] on div "Daily Budget" at bounding box center [588, 204] width 76 height 25
click at [364, 203] on div "2022-04-17T11:24:00+0300" at bounding box center [320, 204] width 94 height 25
click at [721, 208] on div "372,46" at bounding box center [719, 204] width 70 height 25
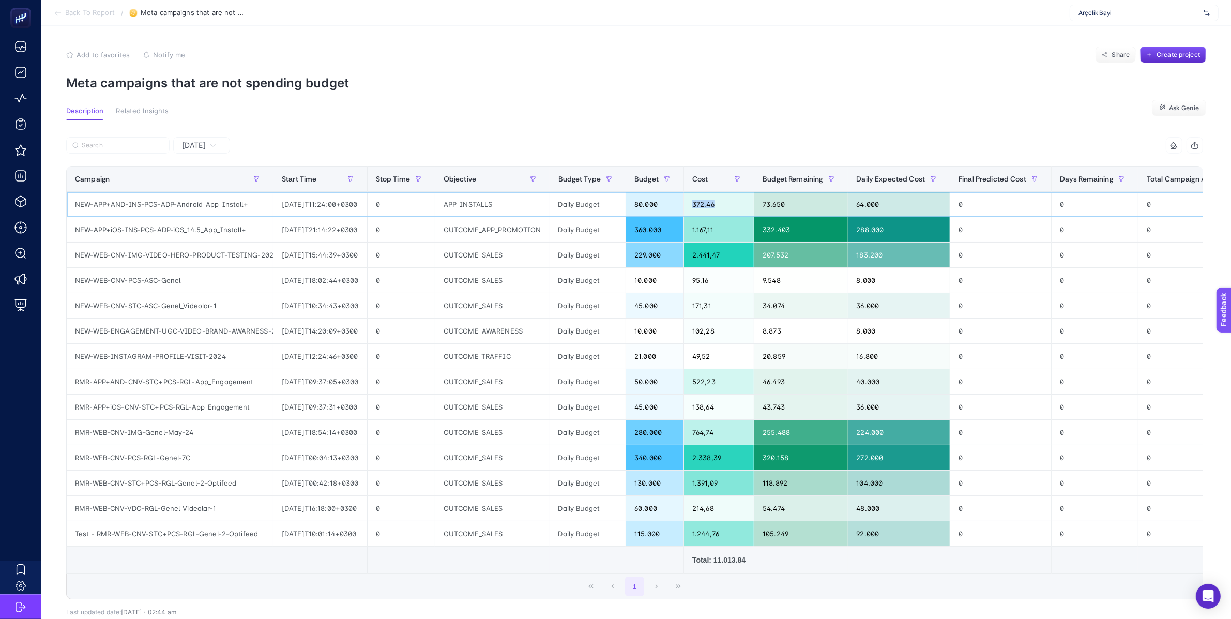
click at [721, 208] on div "372,46" at bounding box center [719, 204] width 70 height 25
click at [674, 204] on div "80.000" at bounding box center [654, 204] width 57 height 25
drag, startPoint x: 667, startPoint y: 203, endPoint x: 674, endPoint y: 203, distance: 6.7
click at [674, 203] on div "80.000" at bounding box center [654, 204] width 57 height 25
